Goal: Task Accomplishment & Management: Complete application form

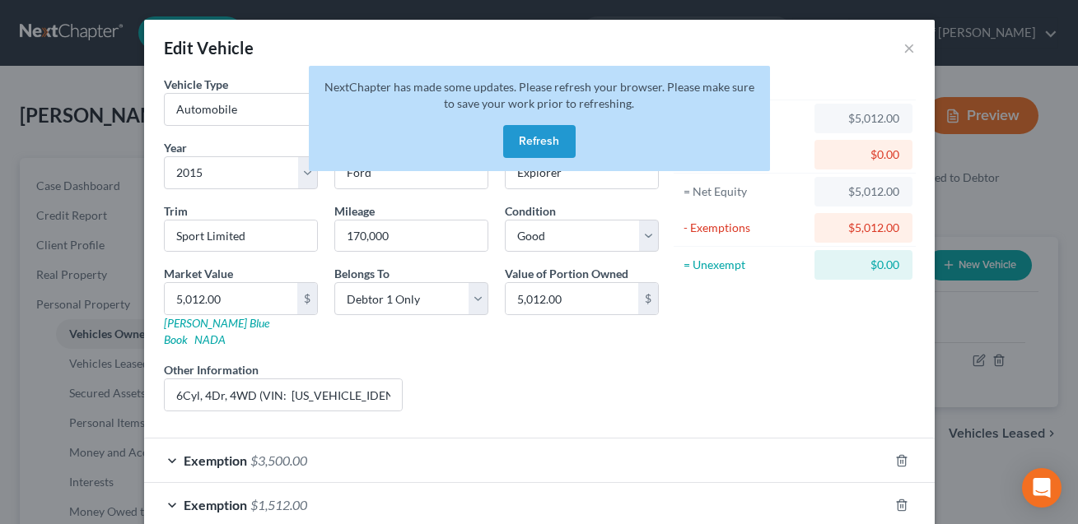
select select "0"
select select "11"
select select "2"
select select "0"
click at [548, 140] on button "Refresh" at bounding box center [539, 141] width 72 height 33
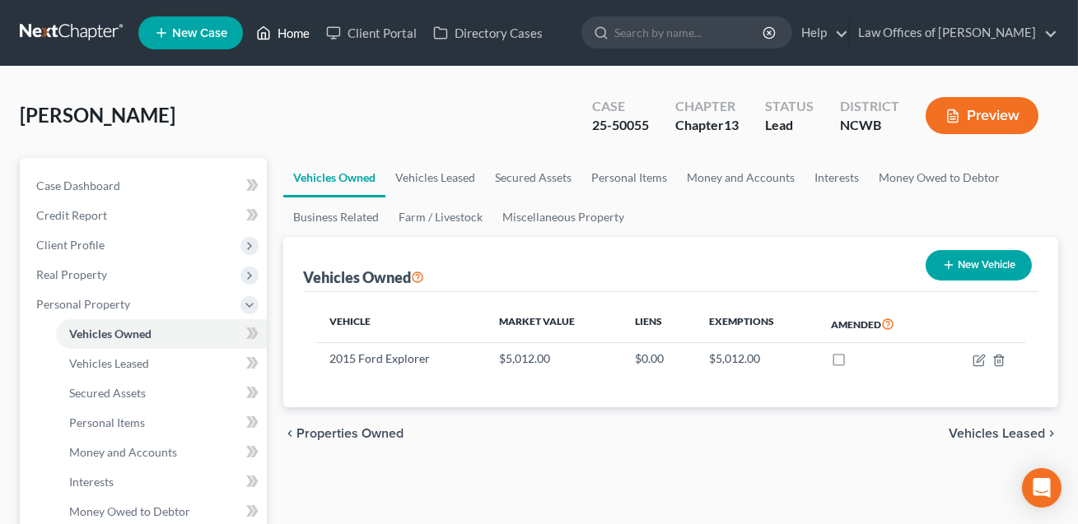
click at [296, 35] on link "Home" at bounding box center [283, 33] width 70 height 30
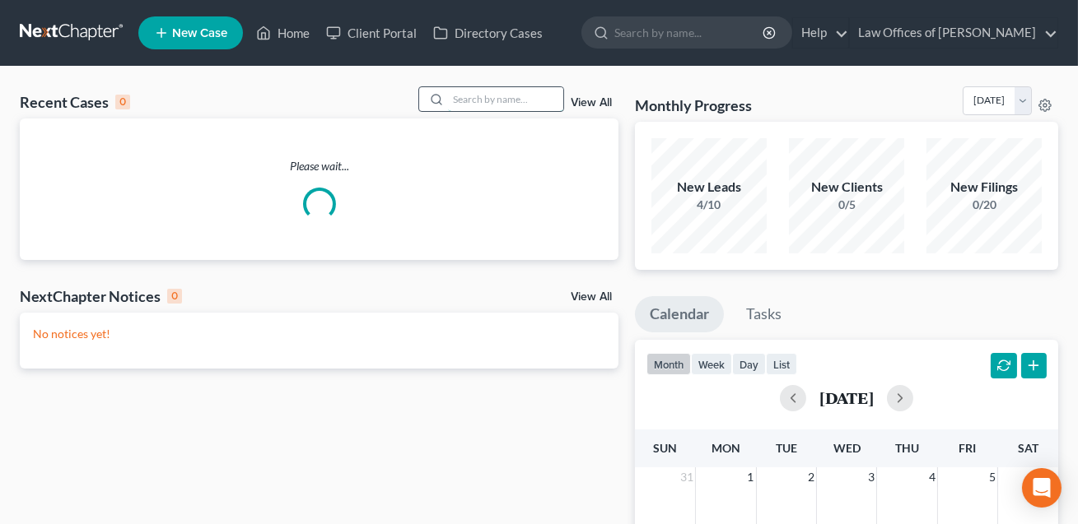
click at [458, 102] on input "search" at bounding box center [505, 99] width 115 height 24
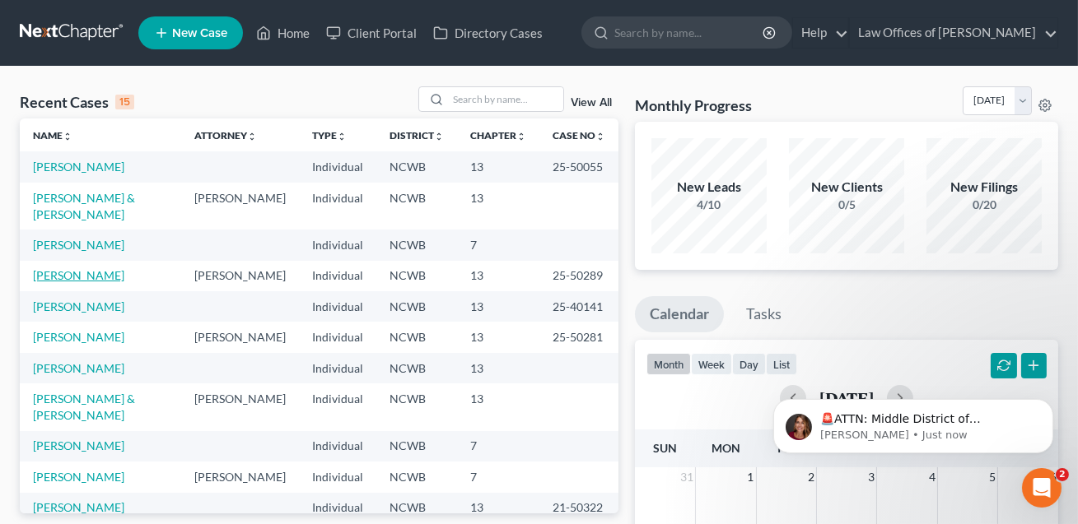
click at [89, 268] on link "[PERSON_NAME]" at bounding box center [78, 275] width 91 height 14
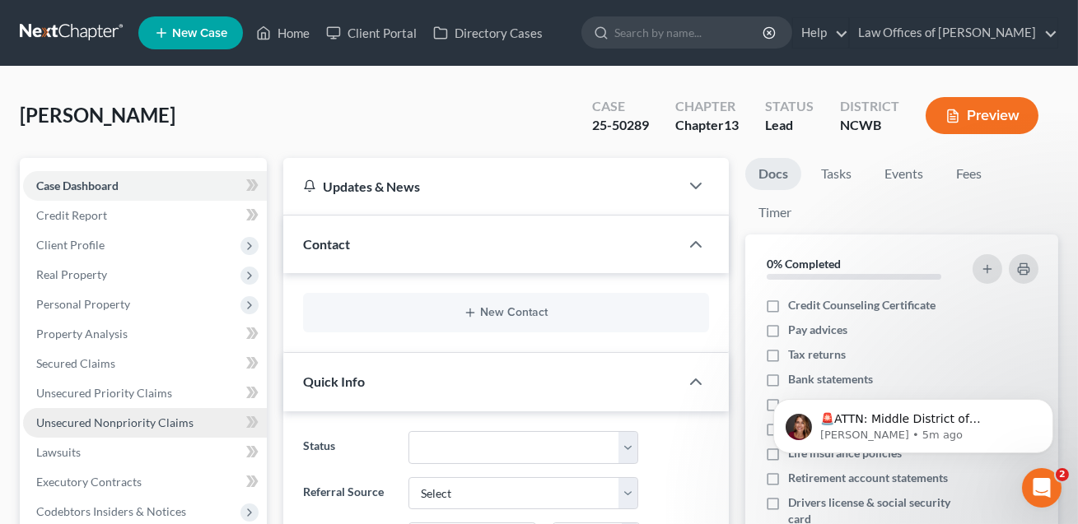
scroll to position [47, 0]
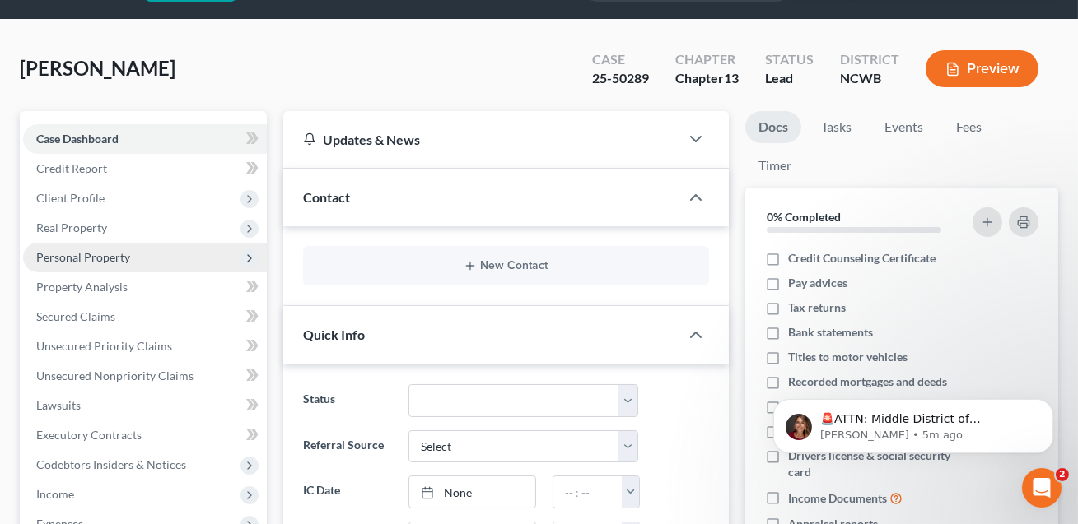
click at [84, 256] on span "Personal Property" at bounding box center [83, 257] width 94 height 14
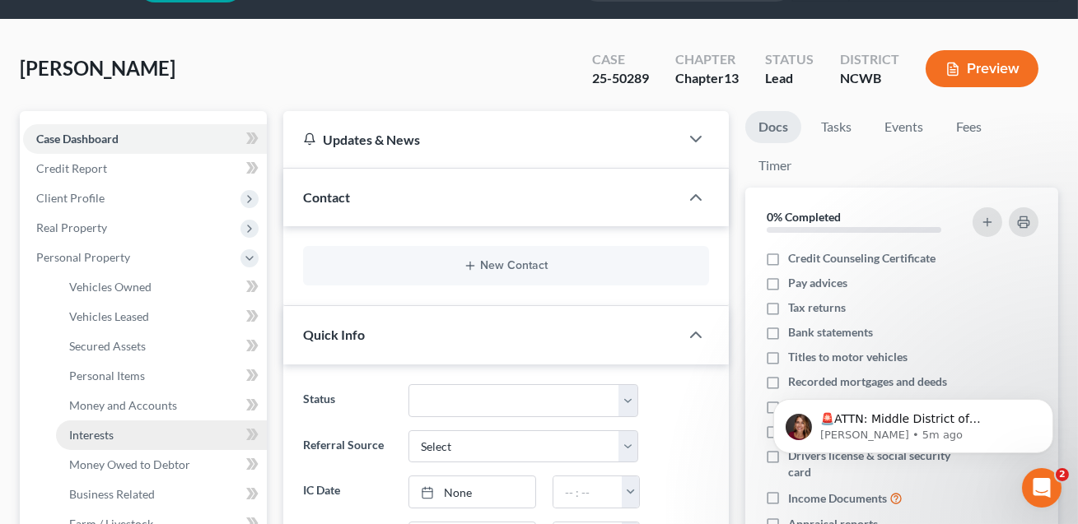
click at [99, 433] on span "Interests" at bounding box center [91, 435] width 44 height 14
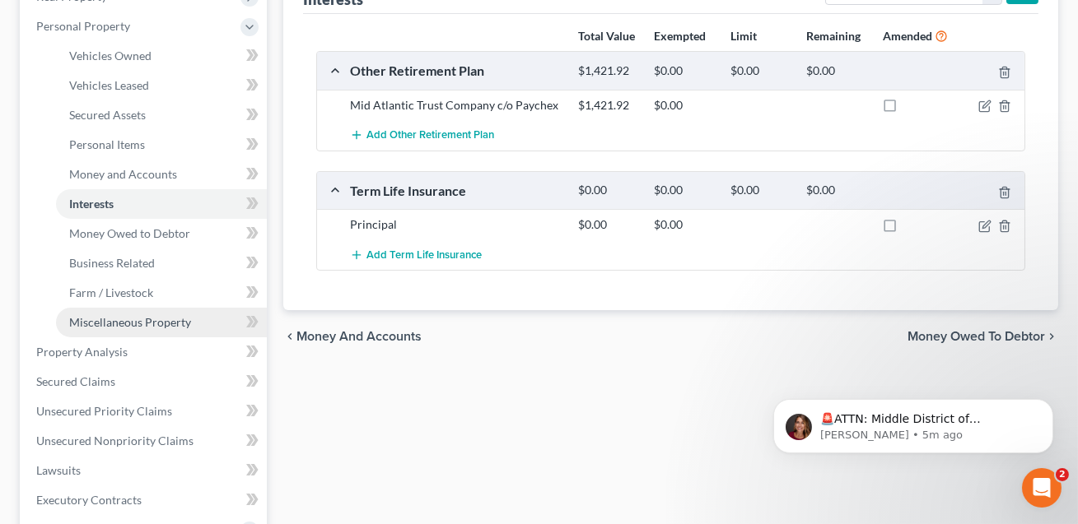
scroll to position [446, 0]
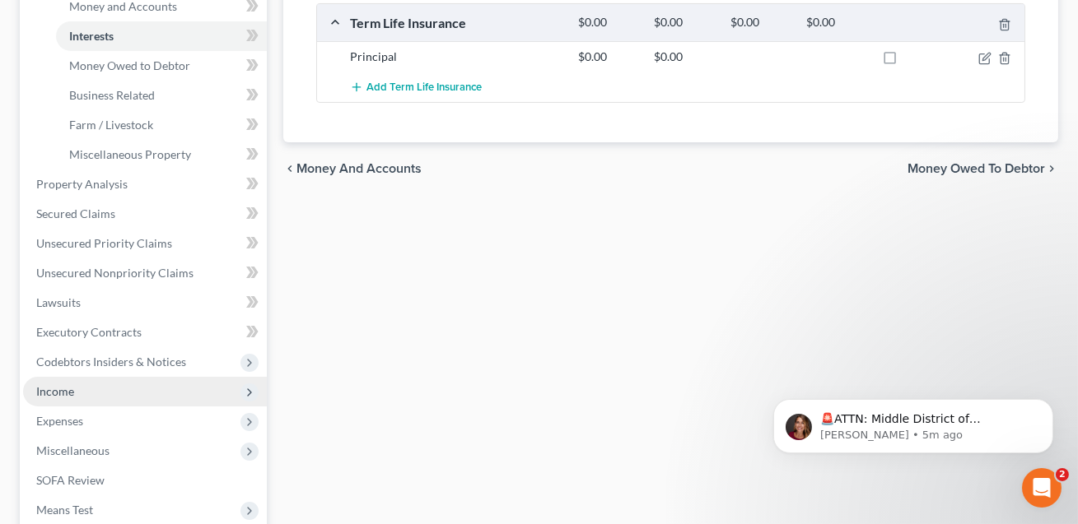
click at [71, 397] on span "Income" at bounding box center [145, 392] width 244 height 30
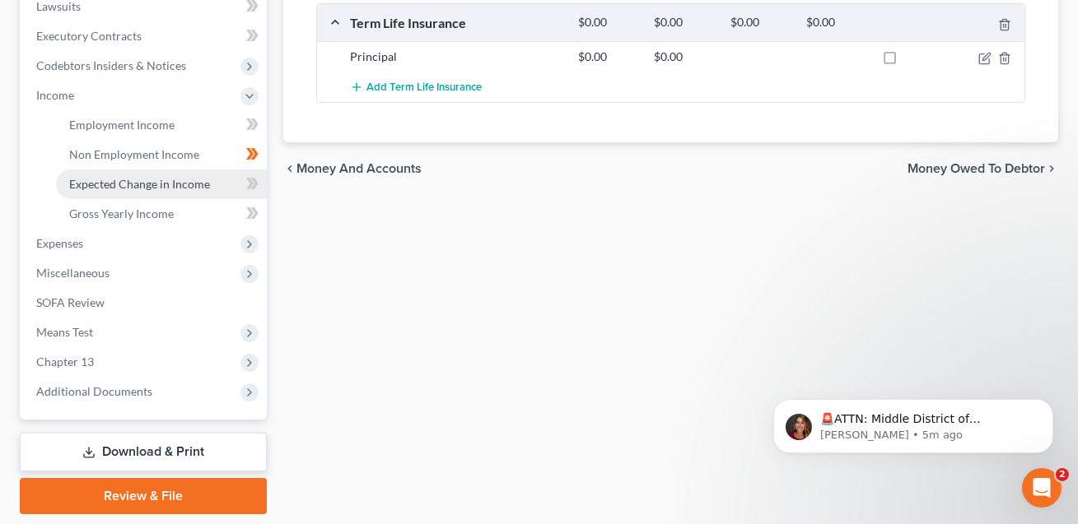
click at [116, 190] on link "Expected Change in Income" at bounding box center [161, 185] width 211 height 30
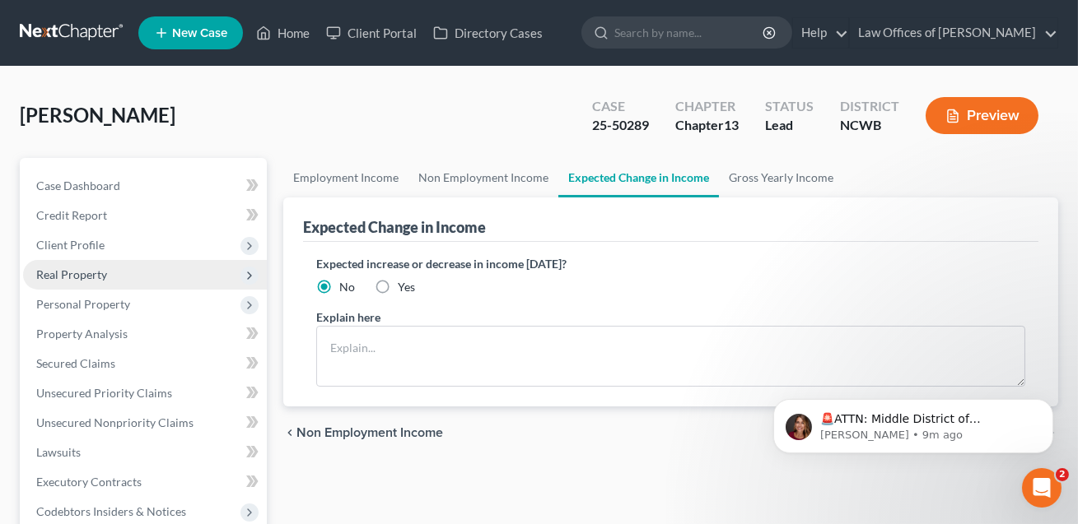
click at [82, 271] on span "Real Property" at bounding box center [71, 275] width 71 height 14
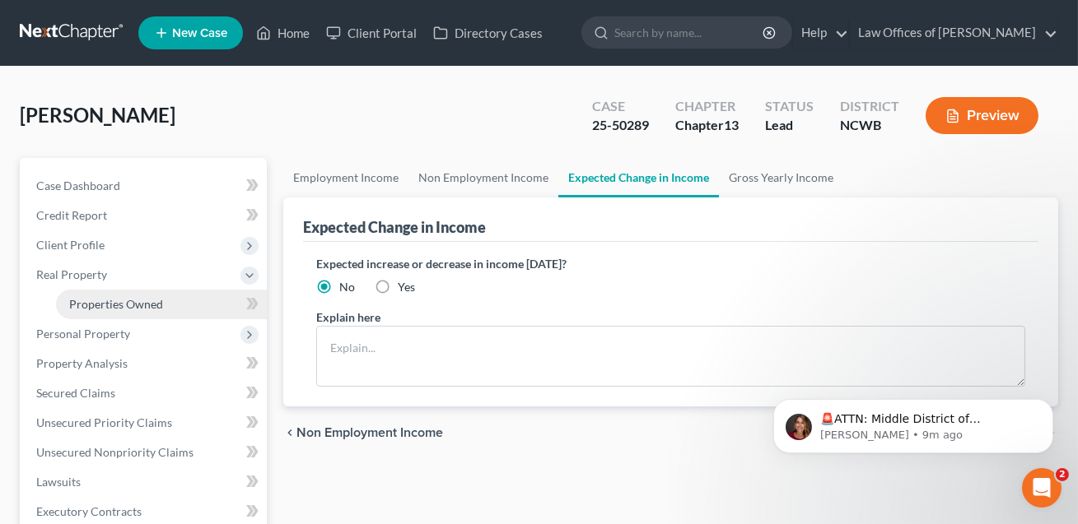
click at [109, 310] on link "Properties Owned" at bounding box center [161, 305] width 211 height 30
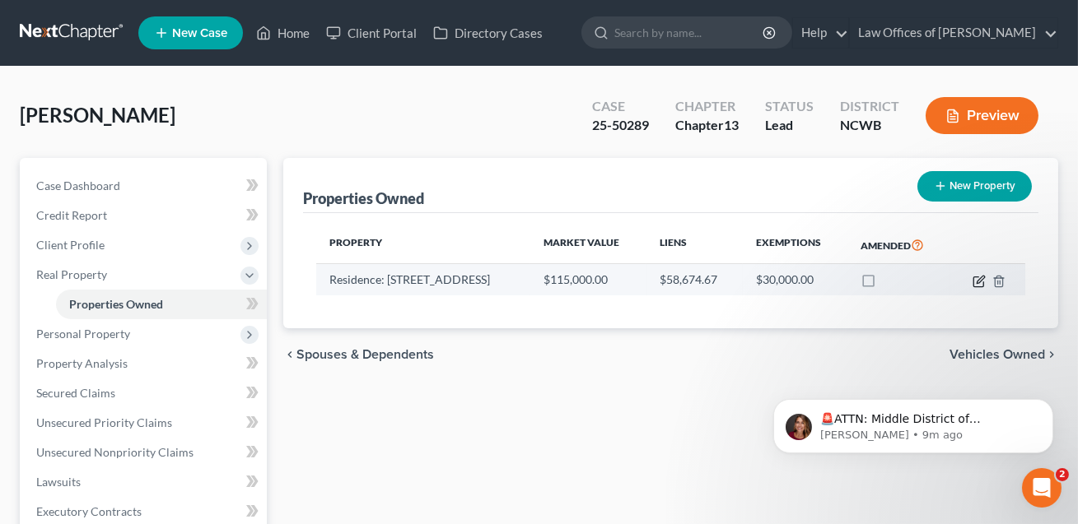
click at [978, 281] on icon "button" at bounding box center [978, 281] width 13 height 13
select select "28"
select select "3"
select select "1"
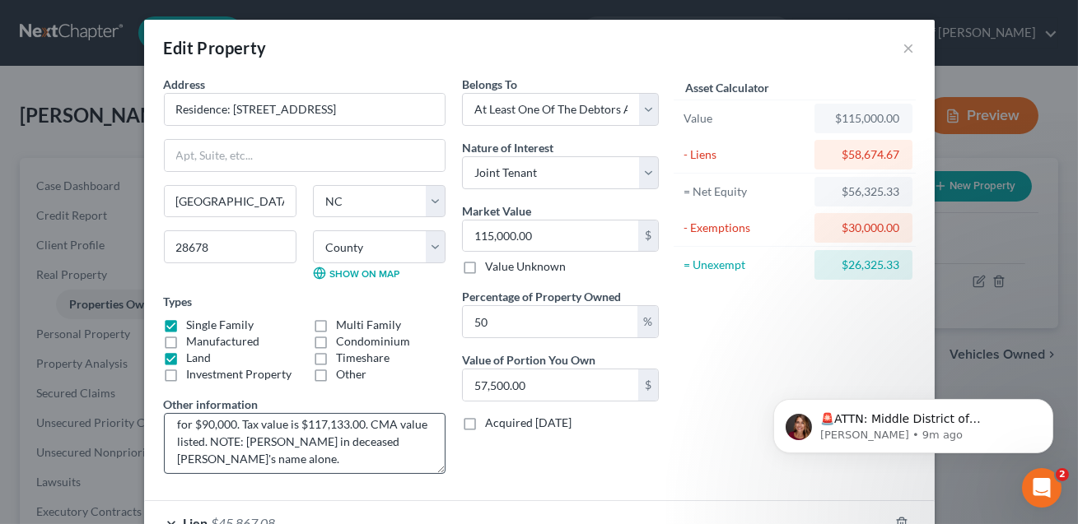
scroll to position [51, 0]
click at [217, 454] on textarea "Residence consisting of 3 BR, 2 BA, 1800 sq ft. home on approx. 1.25 acres. Pur…" at bounding box center [305, 443] width 282 height 61
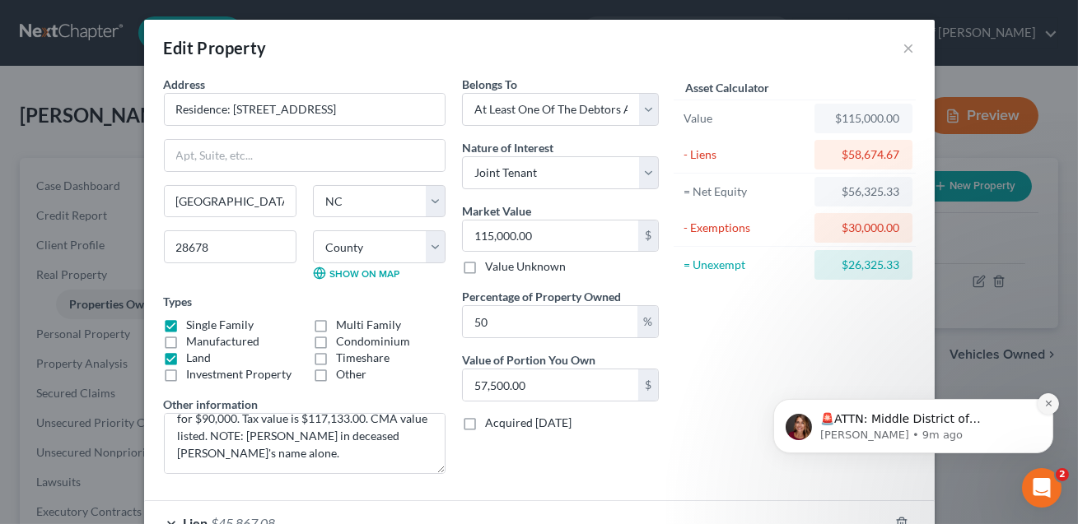
click at [1043, 403] on icon "Dismiss notification" at bounding box center [1047, 402] width 9 height 9
